Goal: Browse casually

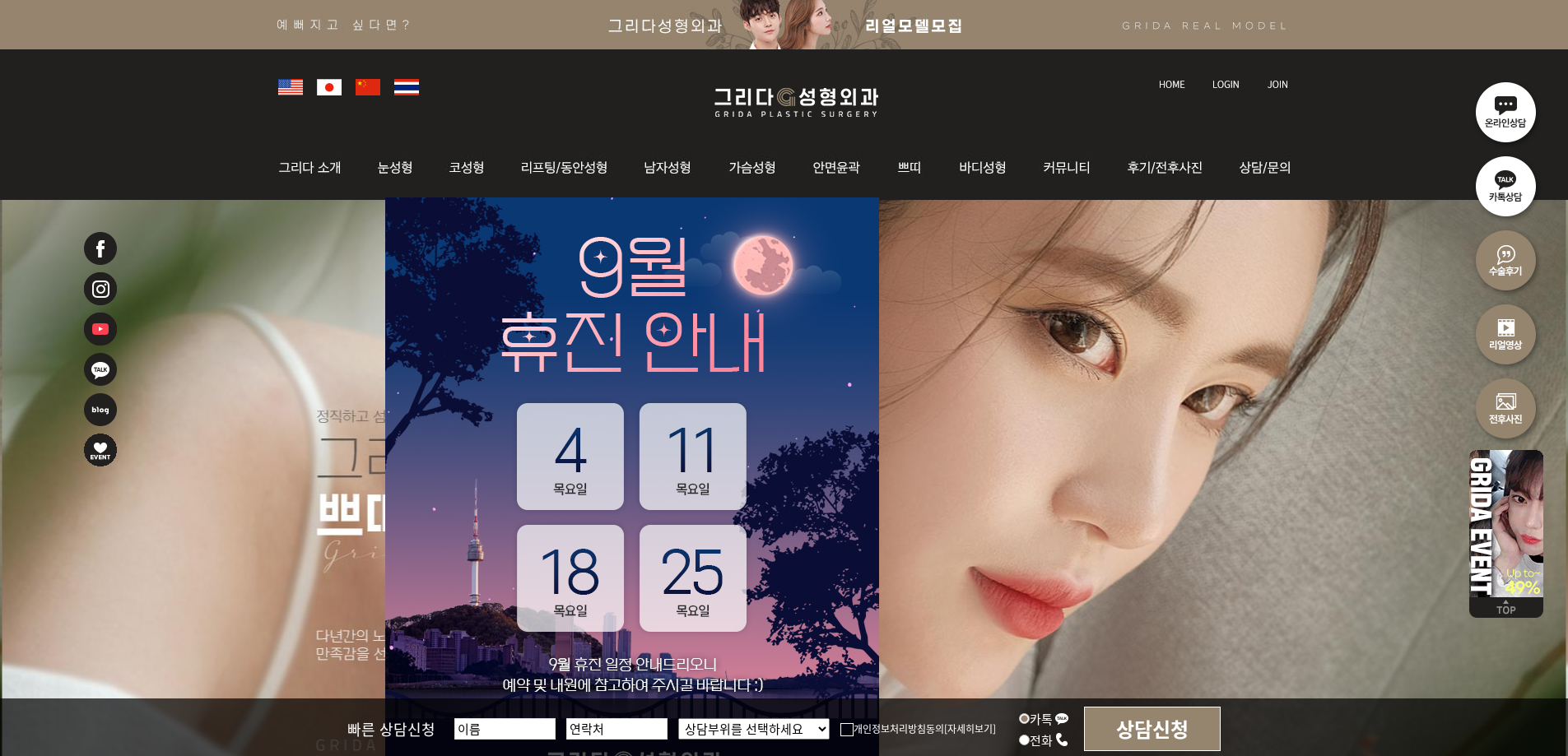
click at [193, 82] on div at bounding box center [784, 92] width 1568 height 86
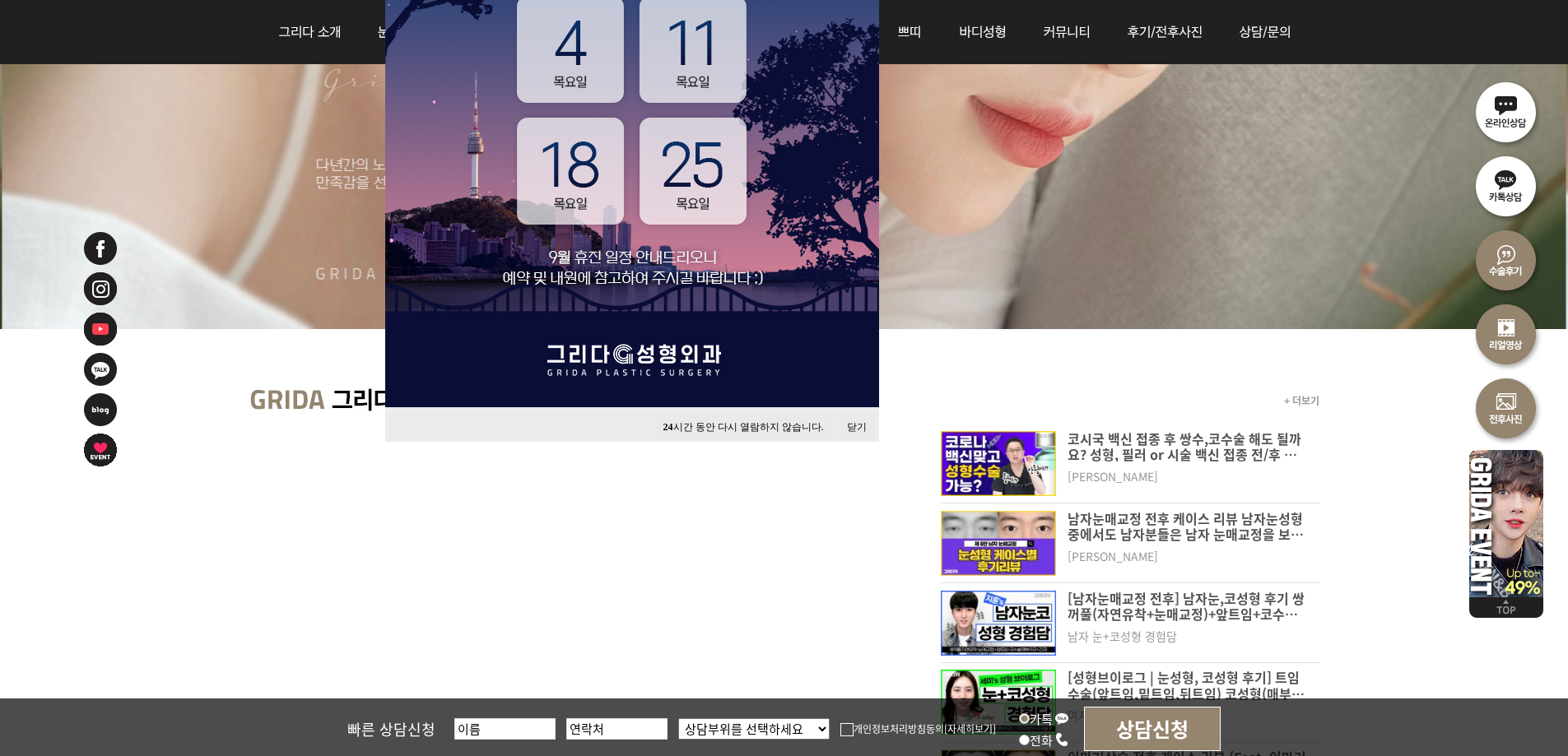
scroll to position [411, 0]
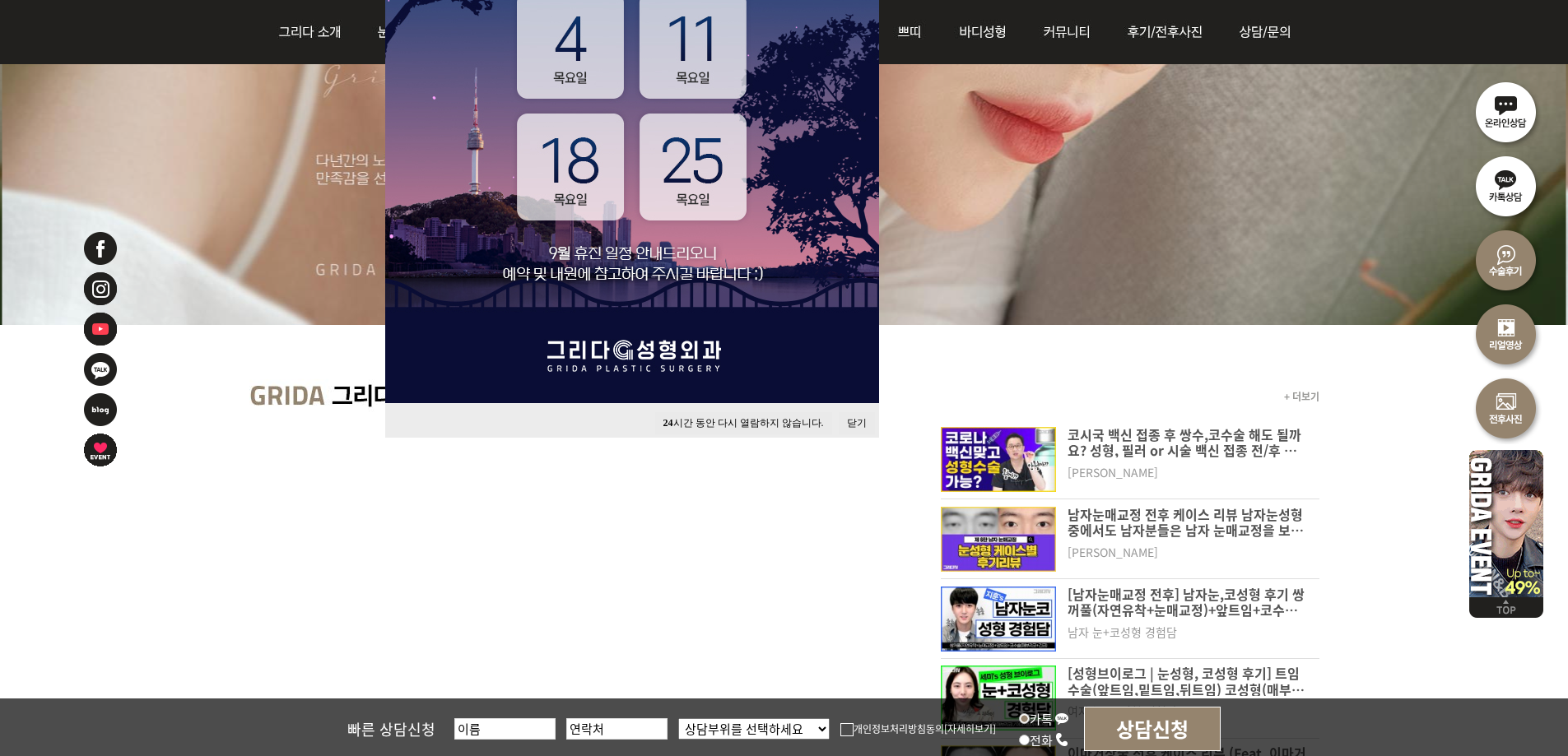
click at [853, 420] on button "닫기" at bounding box center [857, 423] width 36 height 22
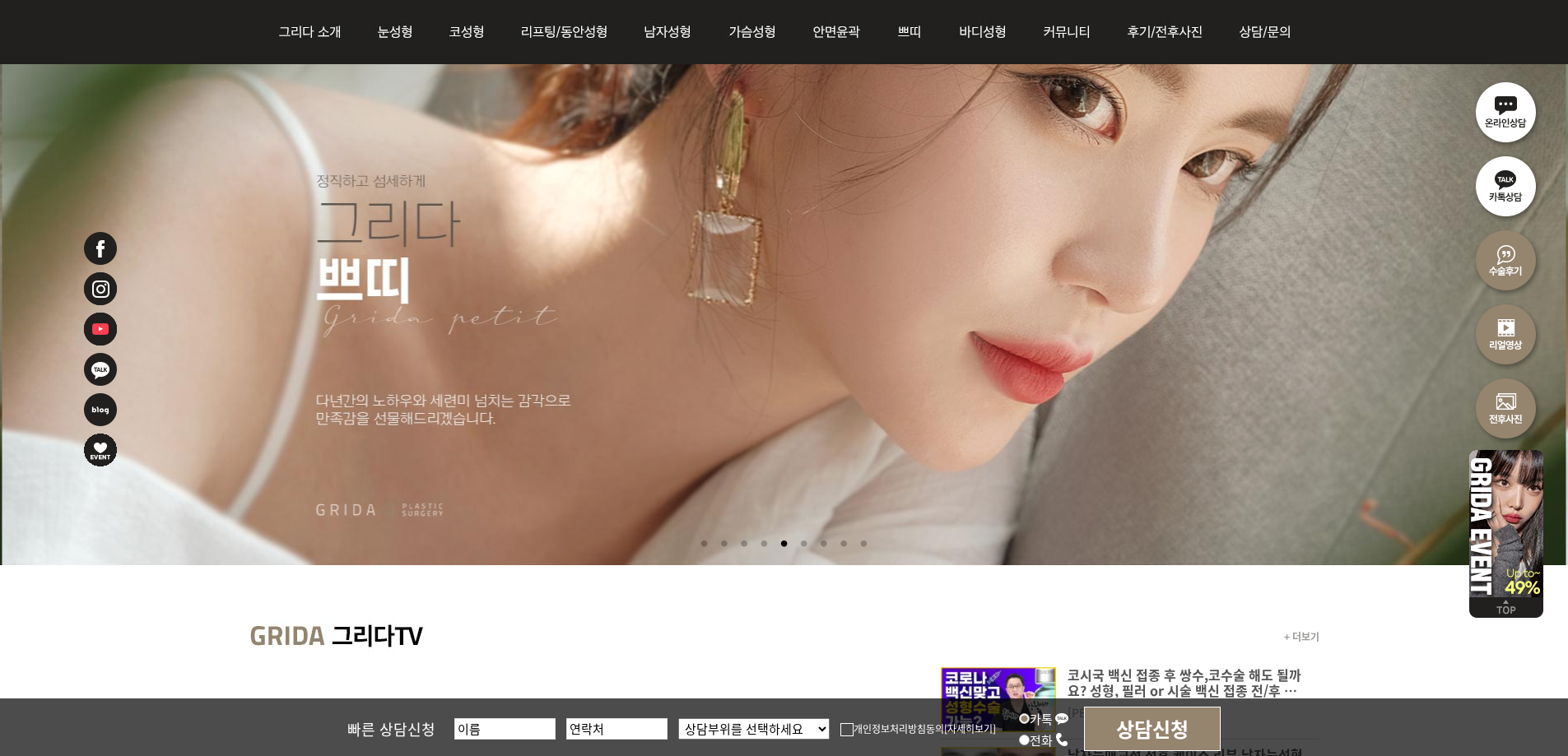
scroll to position [0, 0]
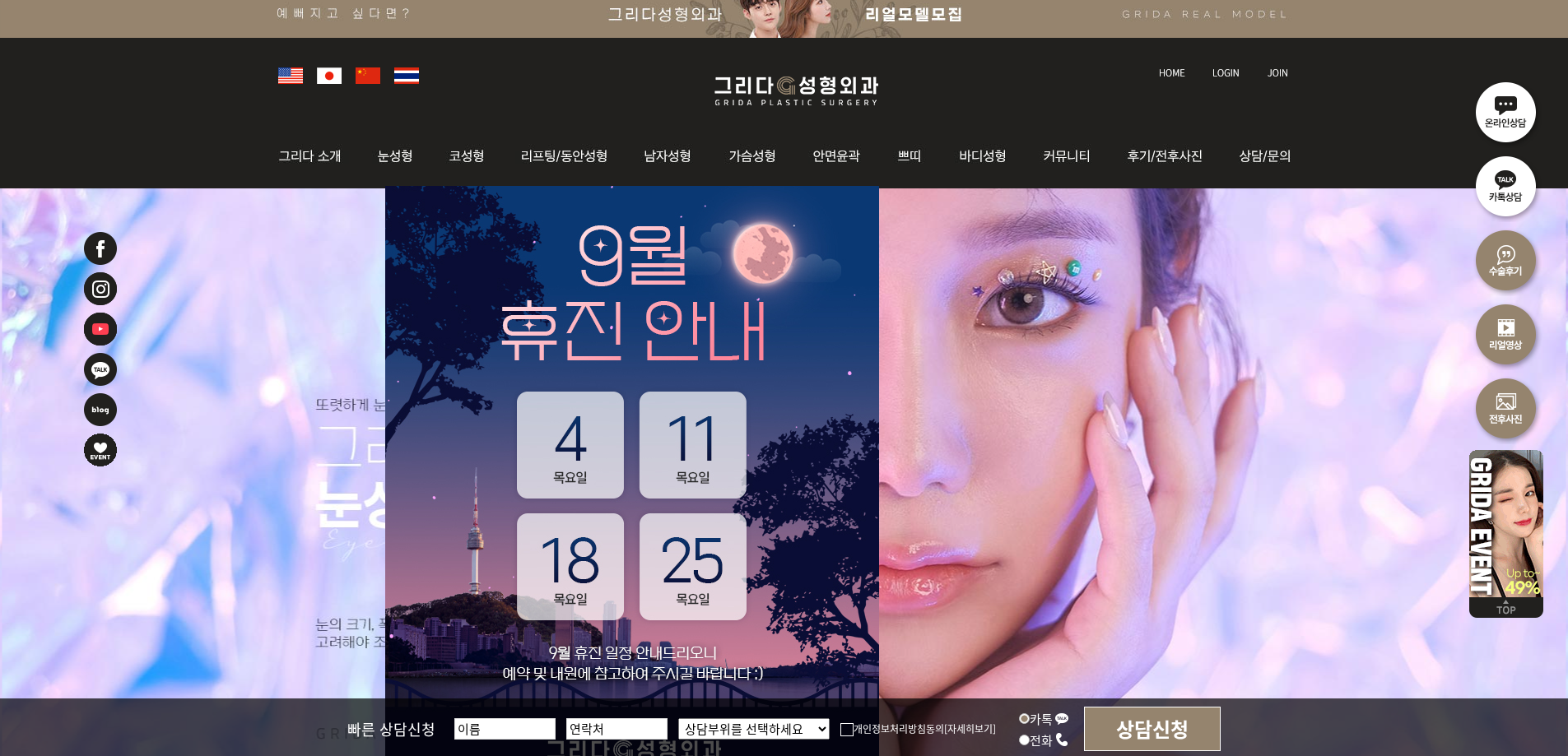
scroll to position [247, 0]
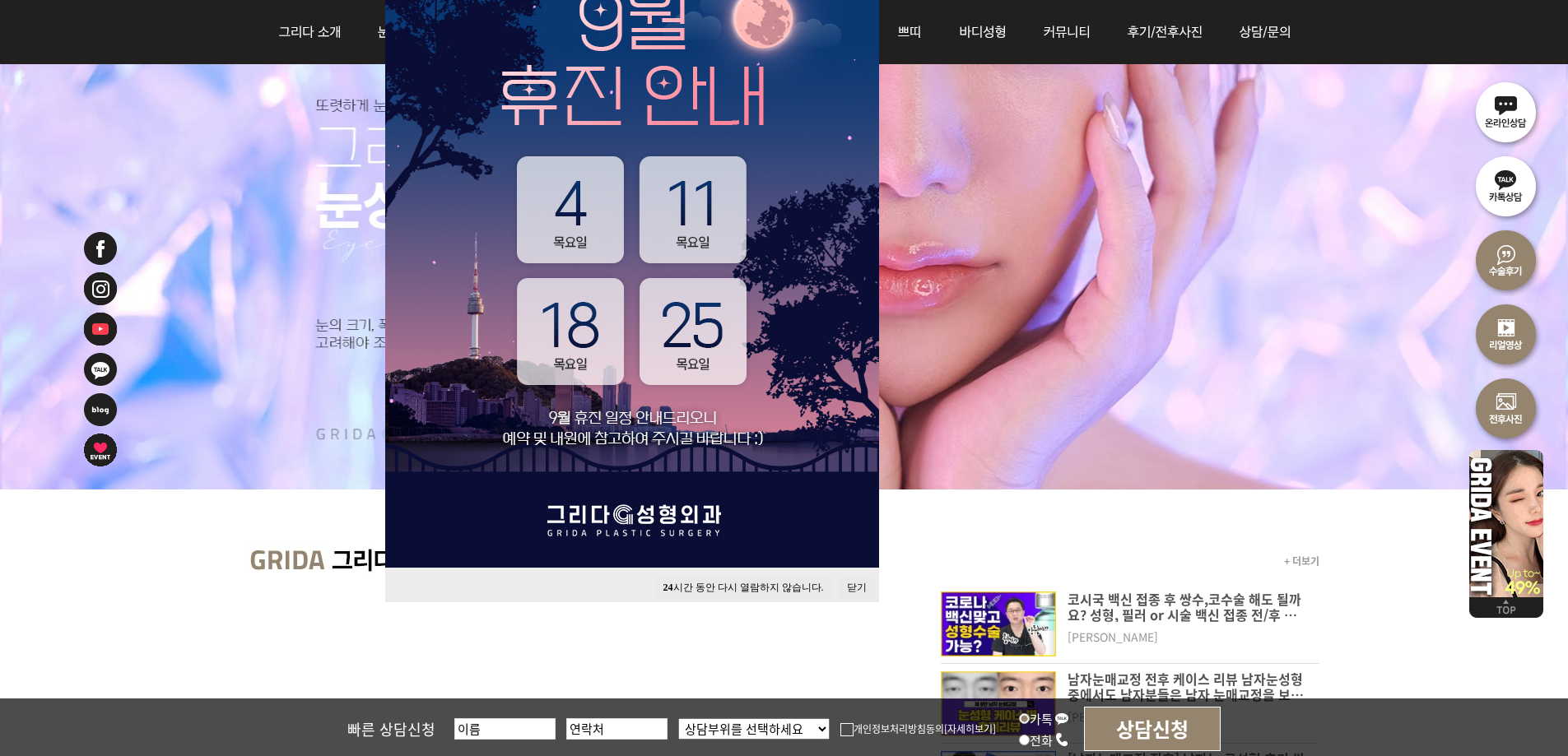
click at [857, 584] on button "닫기" at bounding box center [857, 588] width 36 height 22
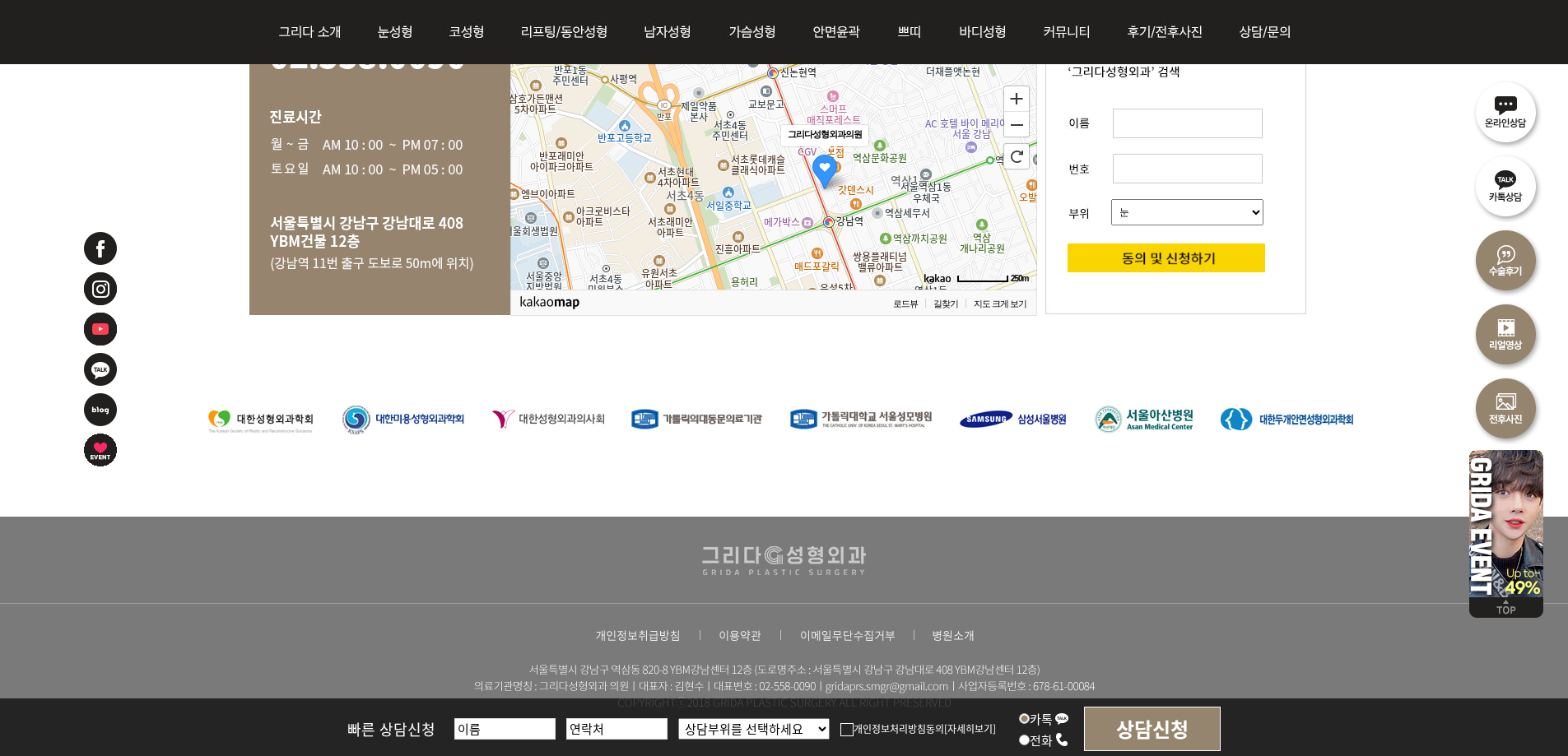
scroll to position [3355, 0]
